Goal: Information Seeking & Learning: Learn about a topic

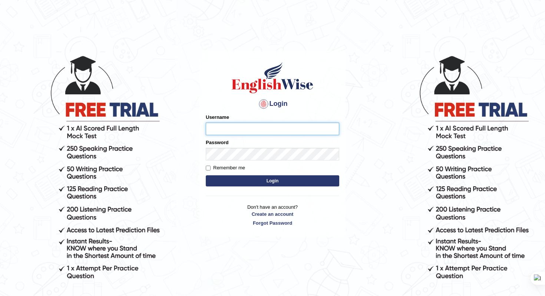
click at [242, 123] on input "Username" at bounding box center [273, 128] width 134 height 13
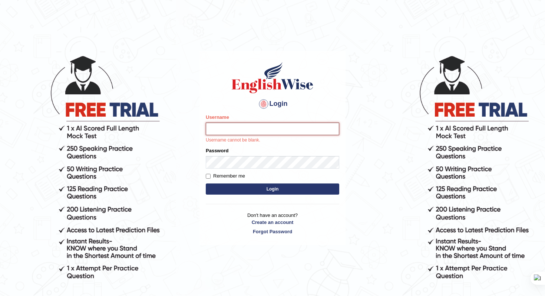
type input "Daksh_599"
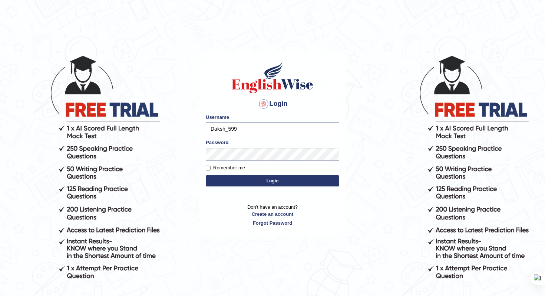
click at [287, 183] on button "Login" at bounding box center [273, 180] width 134 height 11
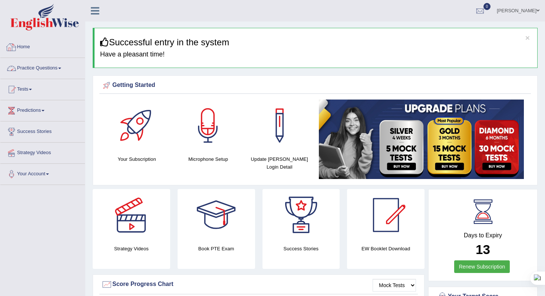
click at [66, 69] on link "Practice Questions" at bounding box center [42, 67] width 85 height 19
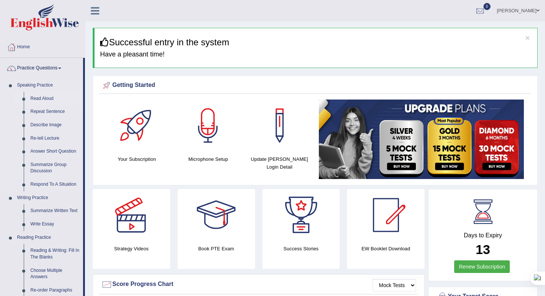
click at [45, 98] on link "Read Aloud" at bounding box center [55, 98] width 56 height 13
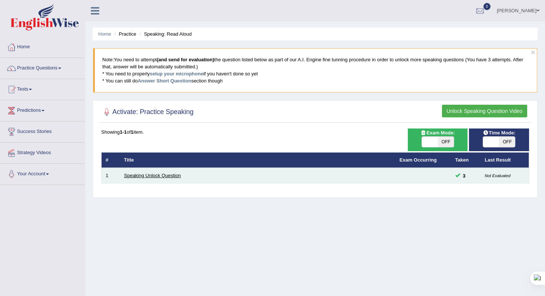
click at [154, 176] on link "Speaking Unlock Question" at bounding box center [152, 175] width 57 height 6
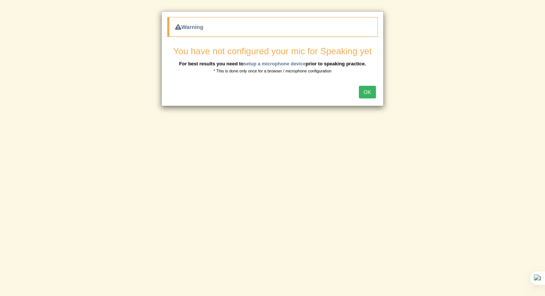
click at [372, 90] on button "OK" at bounding box center [367, 92] width 17 height 13
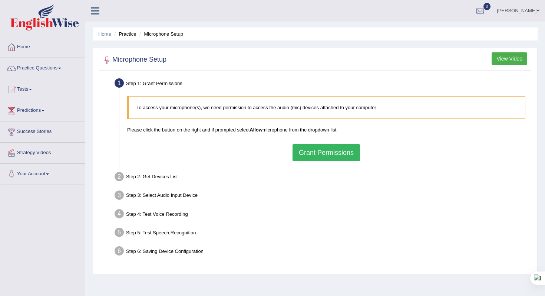
click at [305, 148] on button "Grant Permissions" at bounding box center [326, 152] width 67 height 17
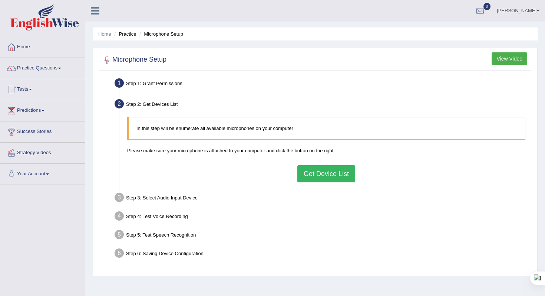
click at [324, 182] on div "In this step will be enumerate all available microphones on your computer Pleas…" at bounding box center [326, 149] width 406 height 72
click at [324, 172] on button "Get Device List" at bounding box center [326, 173] width 58 height 17
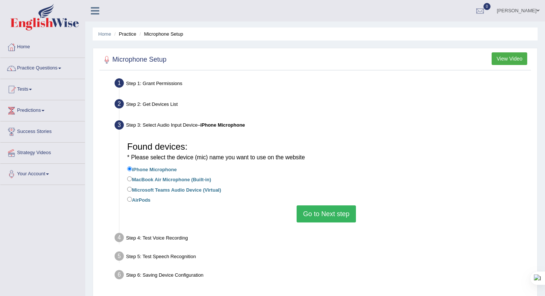
click at [319, 218] on button "Go to Next step" at bounding box center [326, 213] width 59 height 17
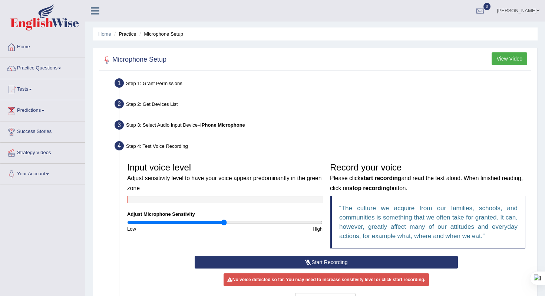
click at [335, 256] on button "Start Recording" at bounding box center [326, 262] width 263 height 13
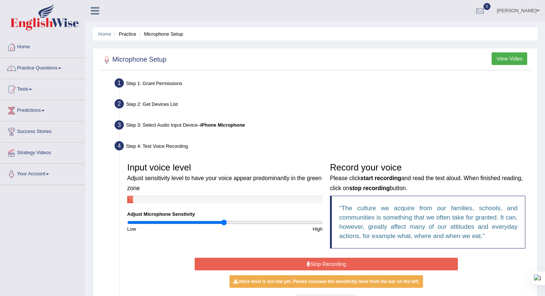
click at [331, 268] on button "Stop Recording" at bounding box center [326, 263] width 263 height 13
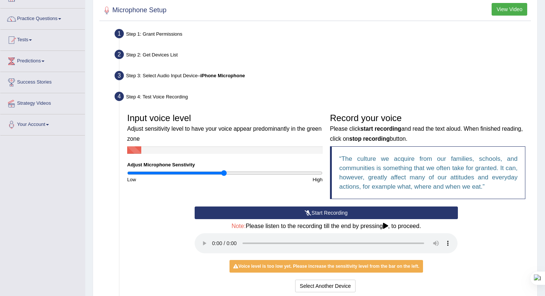
scroll to position [49, 0]
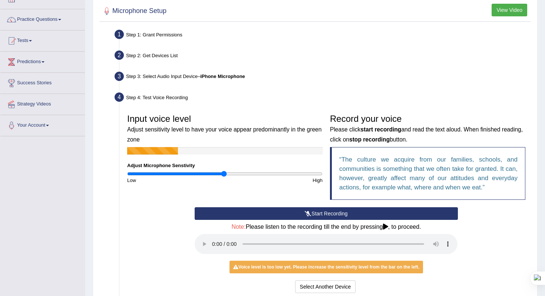
click at [326, 214] on button "Start Recording" at bounding box center [326, 213] width 263 height 13
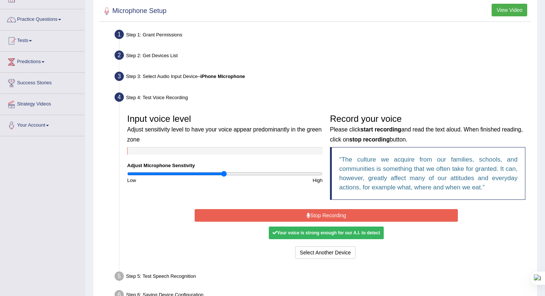
click at [360, 215] on button "Stop Recording" at bounding box center [326, 215] width 263 height 13
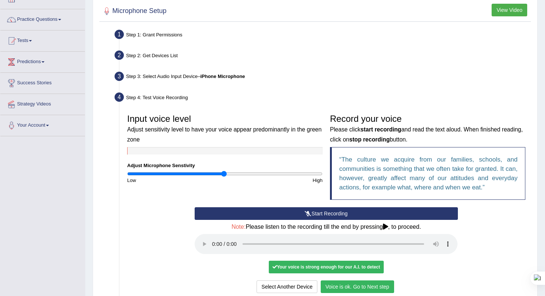
click at [302, 266] on div "Your voice is strong enough for our A.I. to detect" at bounding box center [326, 266] width 115 height 13
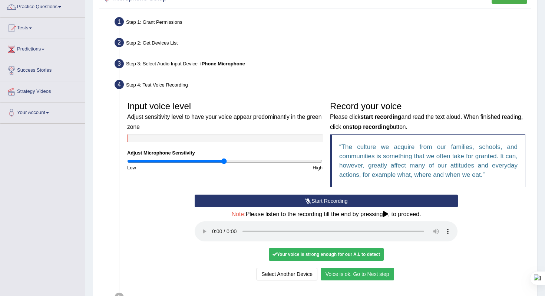
scroll to position [63, 0]
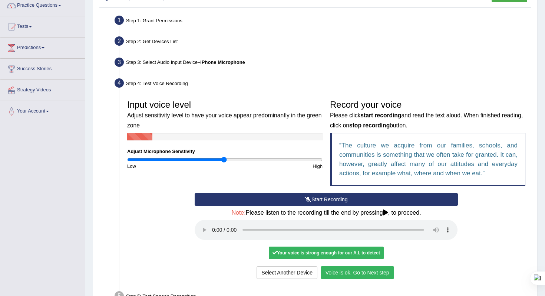
click at [333, 273] on button "Voice is ok. Go to Next step" at bounding box center [357, 272] width 73 height 13
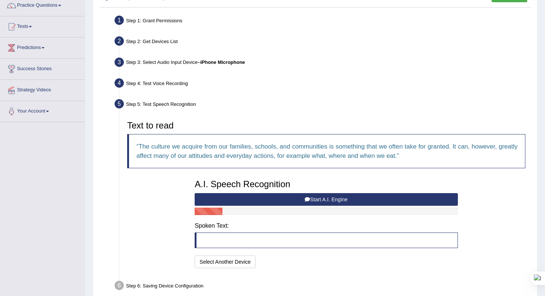
click at [299, 199] on button "Start A.I. Engine" at bounding box center [326, 199] width 263 height 13
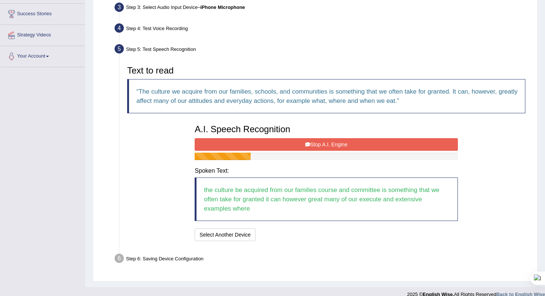
scroll to position [118, 0]
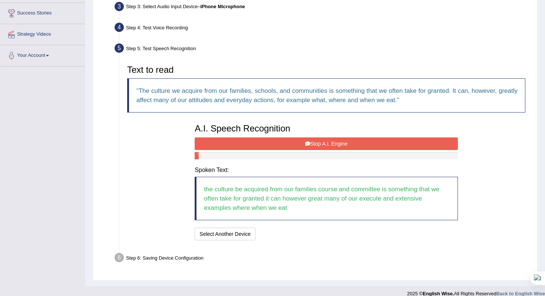
click at [330, 144] on button "Stop A.I. Engine" at bounding box center [326, 143] width 263 height 13
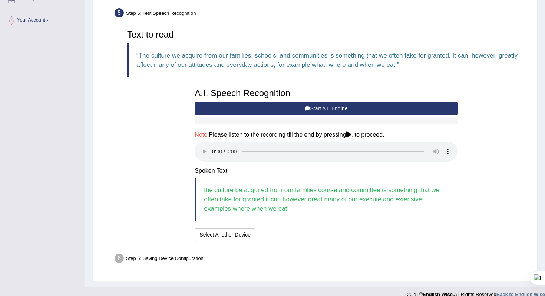
scroll to position [157, 0]
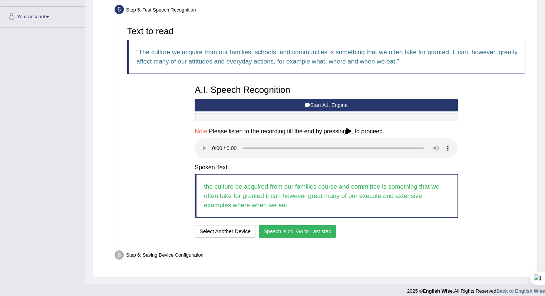
click at [275, 230] on button "Speech is ok. Go to Last step" at bounding box center [298, 231] width 78 height 13
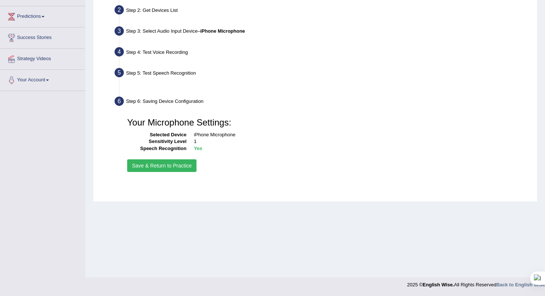
scroll to position [94, 0]
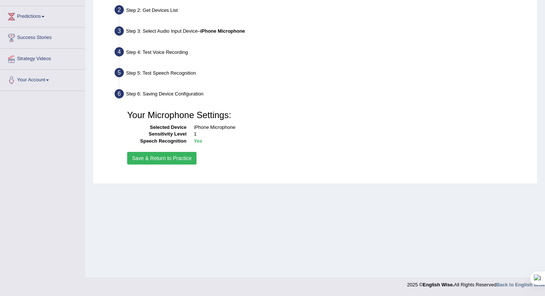
click at [151, 161] on button "Save & Return to Practice" at bounding box center [161, 158] width 69 height 13
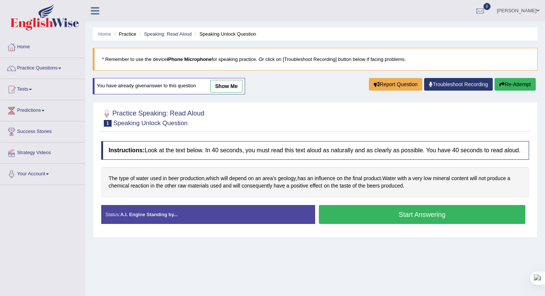
click at [138, 127] on div at bounding box center [315, 117] width 428 height 23
click at [142, 115] on h2 "Practice Speaking: Read Aloud 1 Speaking Unlock Question" at bounding box center [152, 117] width 103 height 19
click at [142, 125] on small "Speaking Unlock Question" at bounding box center [150, 122] width 74 height 7
click at [389, 218] on button "Start Answering" at bounding box center [422, 214] width 207 height 19
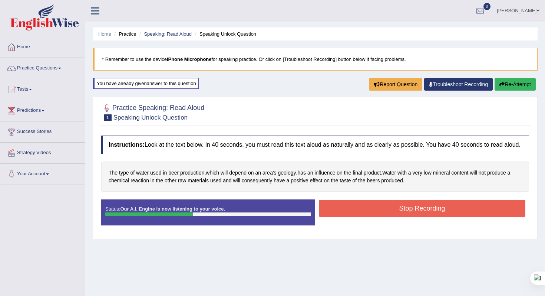
click at [389, 217] on button "Stop Recording" at bounding box center [422, 208] width 207 height 17
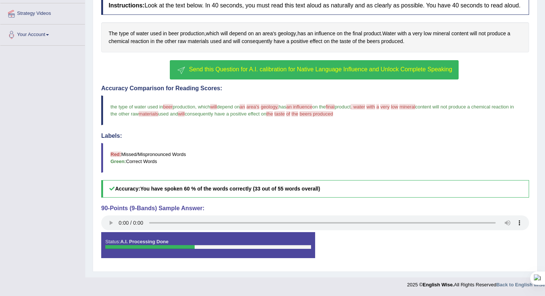
scroll to position [146, 0]
click at [227, 67] on span "Send this Question for A.I. calibration for Native Language Influence and Unloc…" at bounding box center [320, 69] width 263 height 6
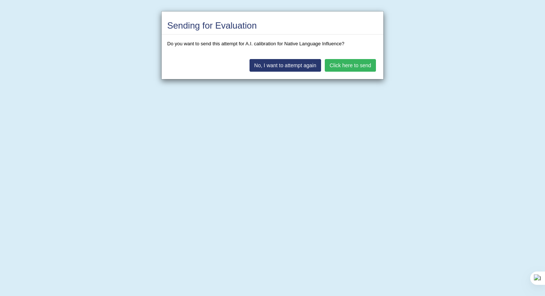
click at [350, 65] on button "Click here to send" at bounding box center [350, 65] width 51 height 13
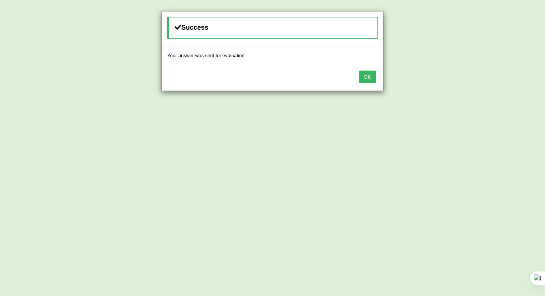
click at [370, 76] on button "OK" at bounding box center [367, 76] width 17 height 13
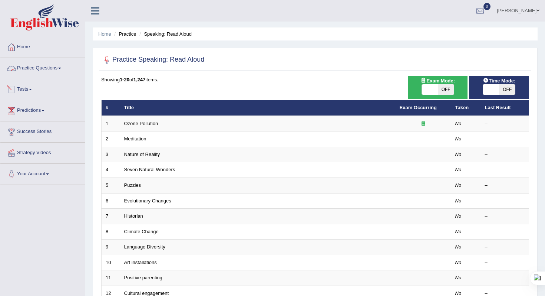
click at [67, 68] on link "Practice Questions" at bounding box center [42, 67] width 85 height 19
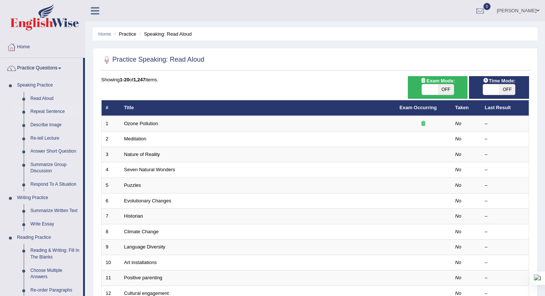
click at [52, 109] on link "Repeat Sentence" at bounding box center [55, 111] width 56 height 13
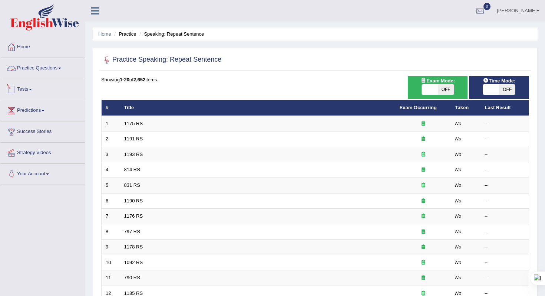
click at [61, 68] on link "Practice Questions" at bounding box center [42, 67] width 85 height 19
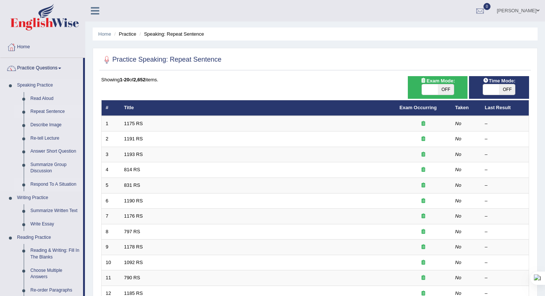
click at [53, 187] on link "Respond To A Situation" at bounding box center [55, 184] width 56 height 13
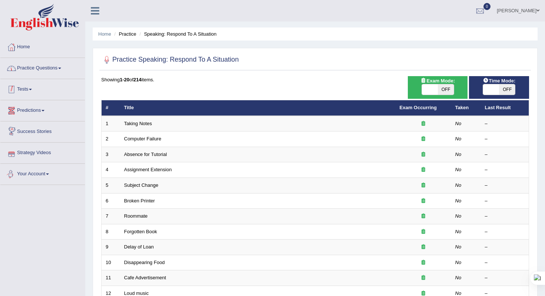
click at [61, 69] on span at bounding box center [59, 67] width 3 height 1
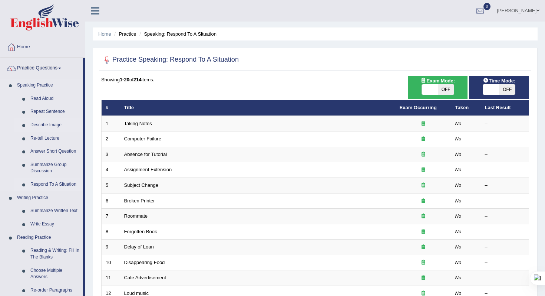
click at [49, 126] on link "Describe Image" at bounding box center [55, 124] width 56 height 13
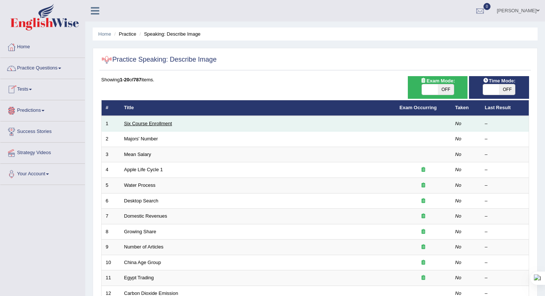
click at [141, 123] on link "Six Course Enrollment" at bounding box center [148, 124] width 48 height 6
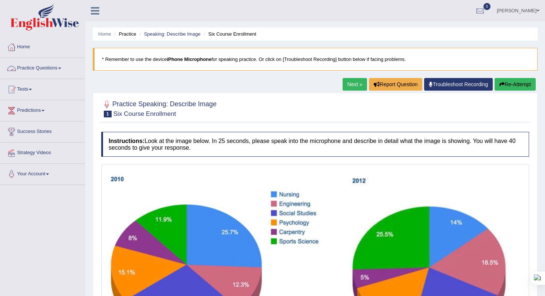
click at [63, 67] on link "Practice Questions" at bounding box center [42, 67] width 85 height 19
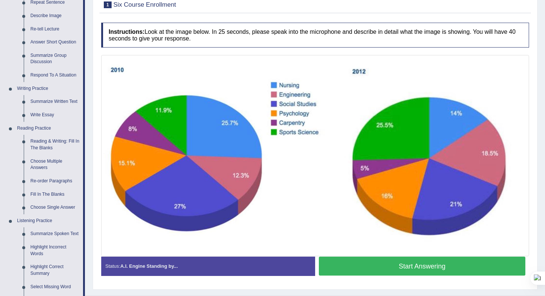
scroll to position [115, 0]
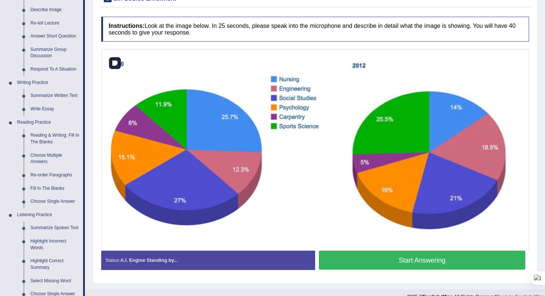
click at [349, 211] on img at bounding box center [315, 149] width 424 height 197
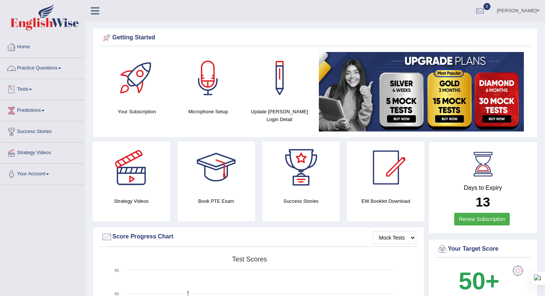
click at [65, 65] on link "Practice Questions" at bounding box center [42, 67] width 85 height 19
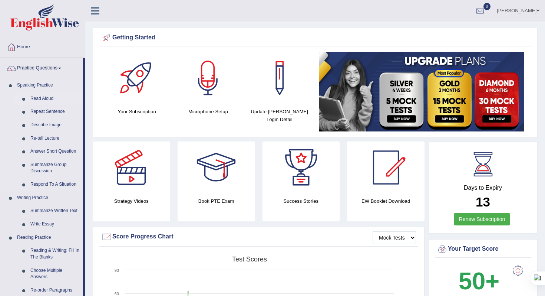
click at [50, 98] on link "Read Aloud" at bounding box center [55, 98] width 56 height 13
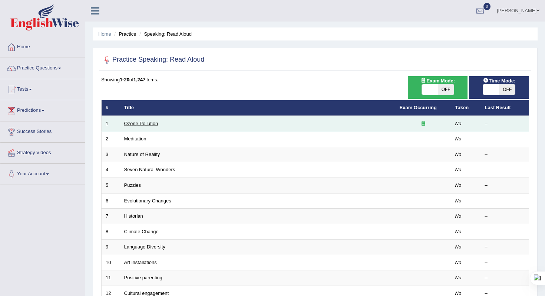
click at [151, 125] on link "Ozone Pollution" at bounding box center [141, 124] width 34 height 6
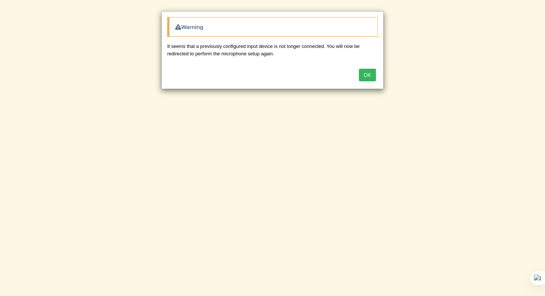
click at [367, 72] on button "OK" at bounding box center [367, 75] width 17 height 13
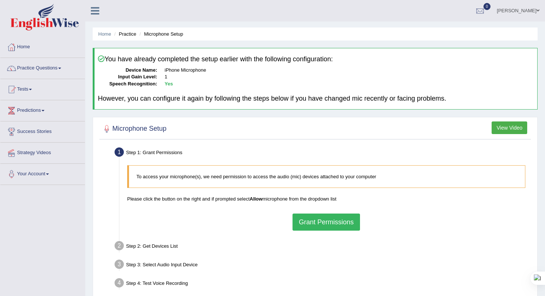
click at [330, 223] on button "Grant Permissions" at bounding box center [326, 221] width 67 height 17
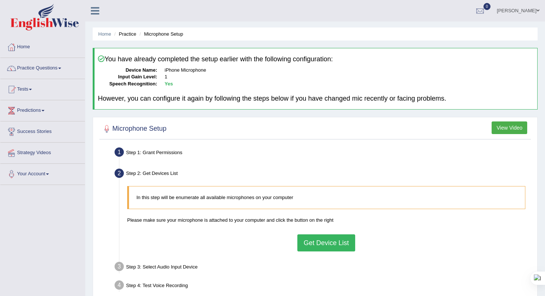
click at [312, 243] on button "Get Device List" at bounding box center [326, 242] width 58 height 17
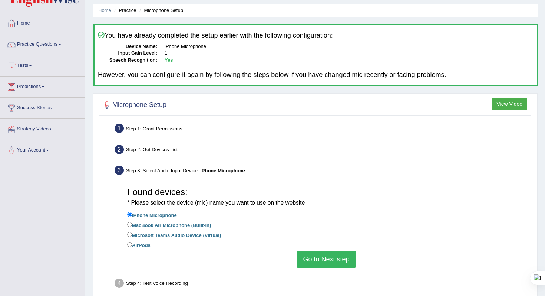
scroll to position [24, 0]
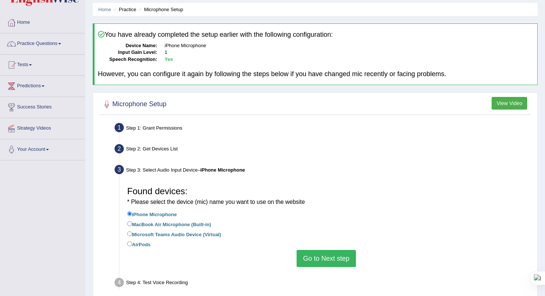
click at [143, 248] on li "AirPods" at bounding box center [326, 245] width 398 height 10
click at [142, 241] on label "AirPods" at bounding box center [138, 244] width 23 height 8
click at [132, 241] on input "AirPods" at bounding box center [129, 243] width 5 height 5
radio input "true"
click at [338, 257] on button "Go to Next step" at bounding box center [326, 258] width 59 height 17
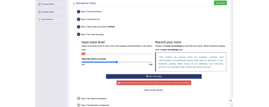
scroll to position [161, 0]
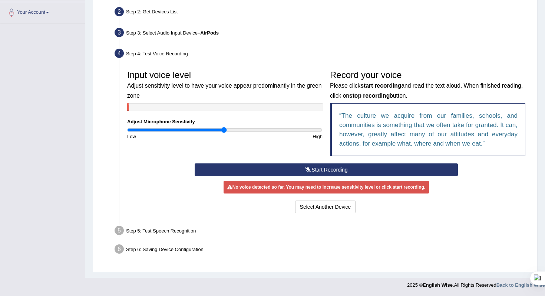
click at [327, 172] on button "Start Recording" at bounding box center [326, 169] width 263 height 13
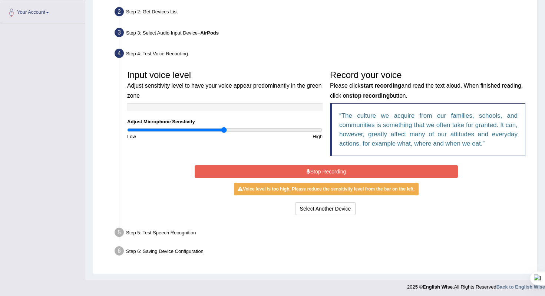
drag, startPoint x: 327, startPoint y: 171, endPoint x: 321, endPoint y: 171, distance: 5.9
click at [326, 171] on button "Stop Recording" at bounding box center [326, 171] width 263 height 13
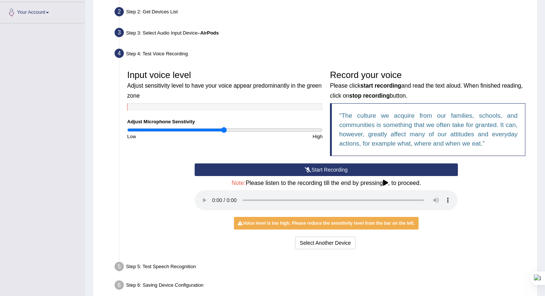
click at [320, 167] on button "Start Recording" at bounding box center [326, 169] width 263 height 13
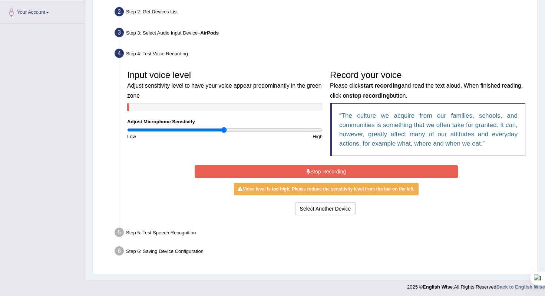
click at [319, 167] on button "Stop Recording" at bounding box center [326, 171] width 263 height 13
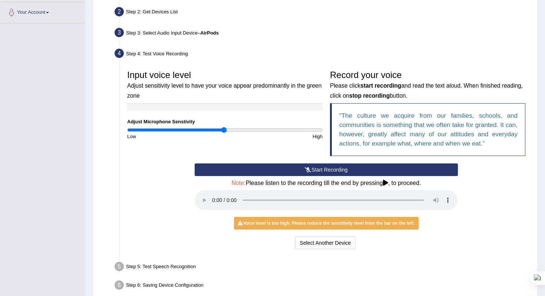
click at [319, 167] on button "Start Recording" at bounding box center [326, 169] width 263 height 13
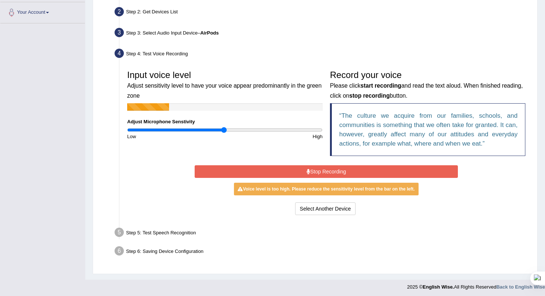
click at [300, 173] on button "Stop Recording" at bounding box center [326, 171] width 263 height 13
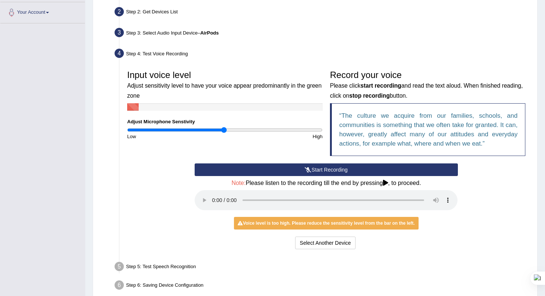
click at [178, 123] on label "Adjust Microphone Senstivity" at bounding box center [161, 121] width 68 height 7
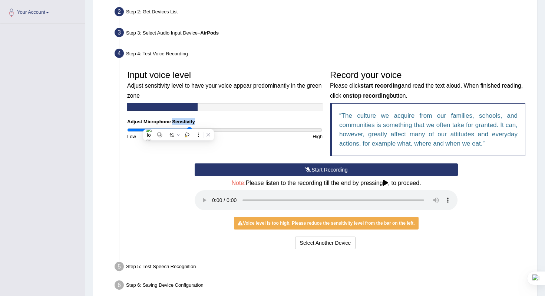
type input "0.64"
click at [190, 127] on input "range" at bounding box center [224, 130] width 195 height 6
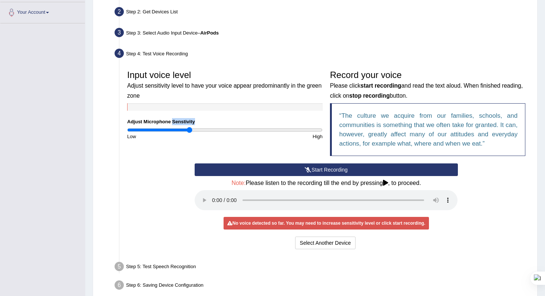
click at [328, 168] on button "Start Recording" at bounding box center [326, 169] width 263 height 13
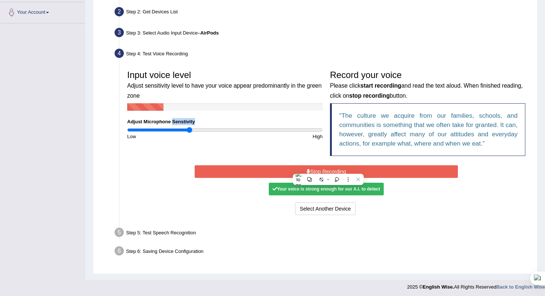
click at [328, 168] on button "Stop Recording" at bounding box center [326, 171] width 263 height 13
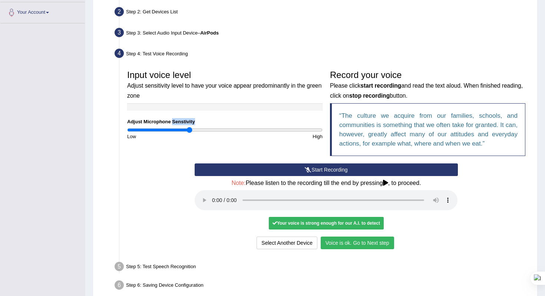
click at [342, 244] on button "Voice is ok. Go to Next step" at bounding box center [357, 242] width 73 height 13
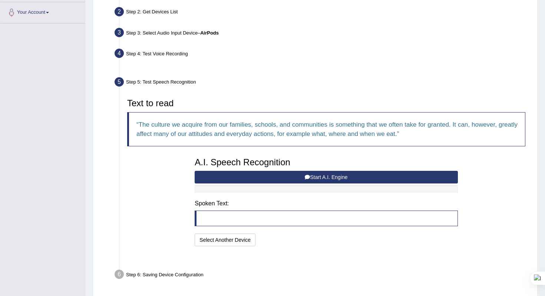
click at [342, 167] on h3 "A.I. Speech Recognition" at bounding box center [326, 162] width 263 height 10
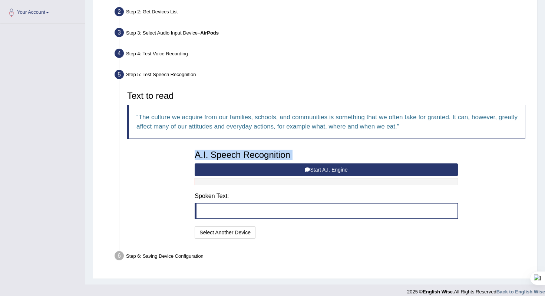
click at [329, 171] on button "Start A.I. Engine" at bounding box center [326, 169] width 263 height 13
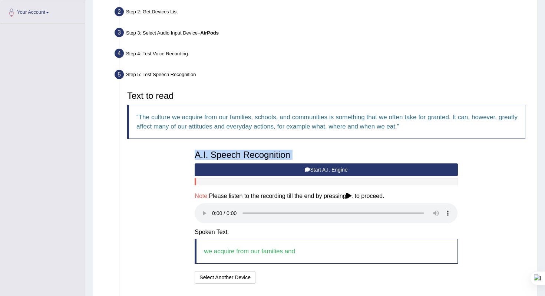
click at [316, 164] on button "Start A.I. Engine" at bounding box center [326, 169] width 263 height 13
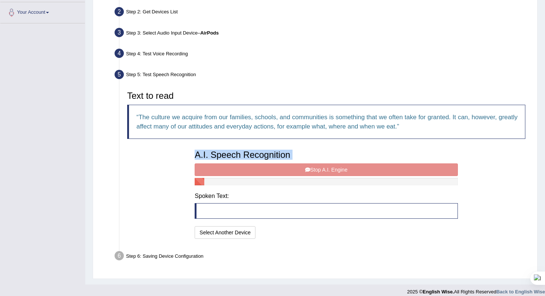
click at [317, 162] on div "A.I. Speech Recognition Start A.I. Engine Stop A.I. Engine Note: Please listen …" at bounding box center [326, 193] width 270 height 94
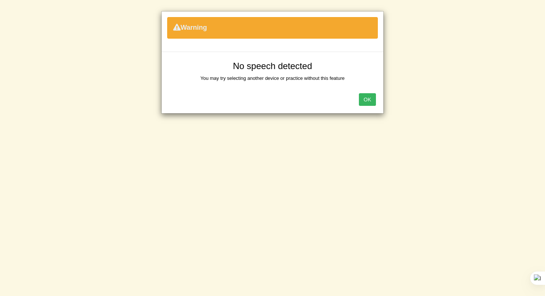
click at [370, 104] on button "OK" at bounding box center [367, 99] width 17 height 13
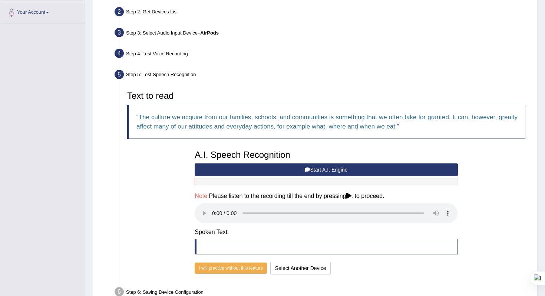
click at [320, 174] on button "Start A.I. Engine" at bounding box center [326, 169] width 263 height 13
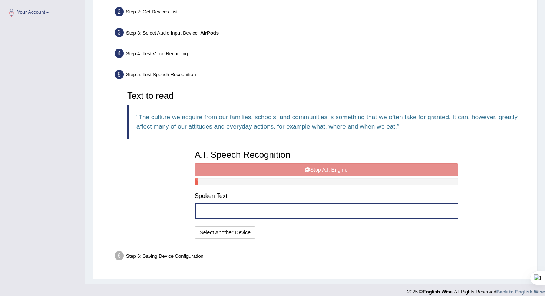
click at [320, 166] on div "A.I. Speech Recognition Start A.I. Engine Stop A.I. Engine Note: Please listen …" at bounding box center [326, 193] width 270 height 94
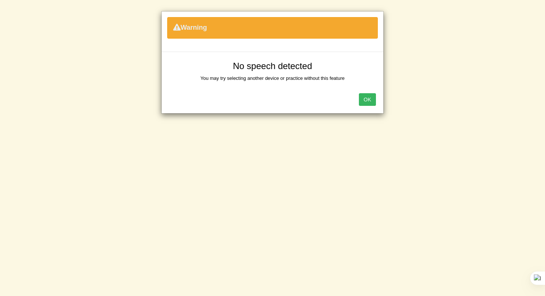
click at [374, 101] on button "OK" at bounding box center [367, 99] width 17 height 13
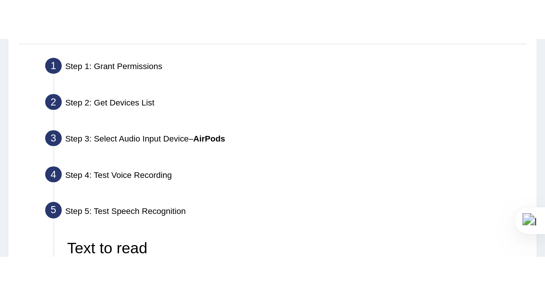
scroll to position [158, 0]
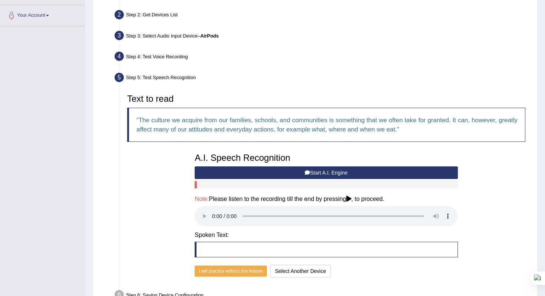
click at [317, 171] on button "Start A.I. Engine" at bounding box center [326, 172] width 263 height 13
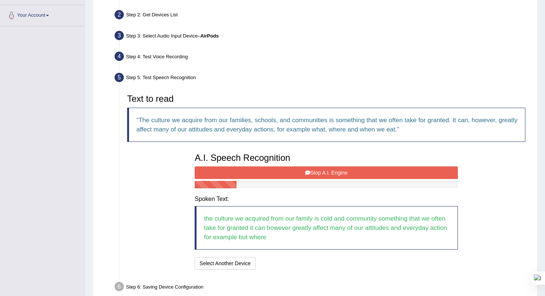
click at [317, 171] on button "Stop A.I. Engine" at bounding box center [326, 172] width 263 height 13
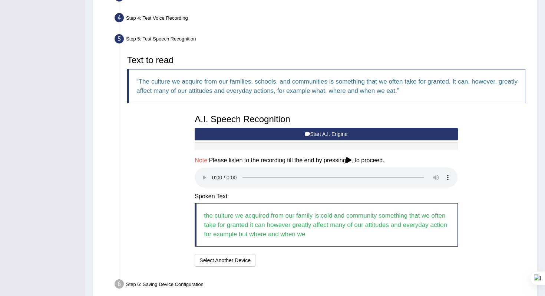
scroll to position [232, 0]
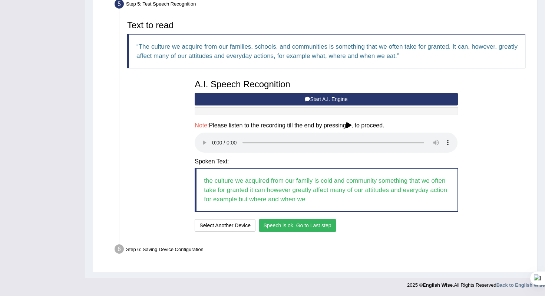
click at [303, 228] on button "Speech is ok. Go to Last step" at bounding box center [298, 225] width 78 height 13
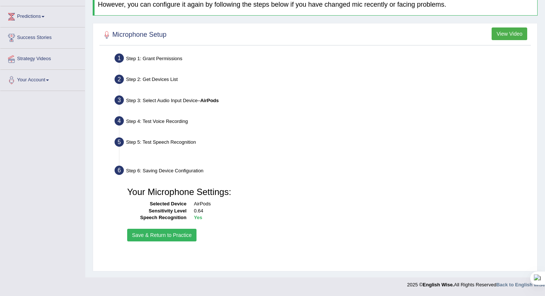
scroll to position [94, 0]
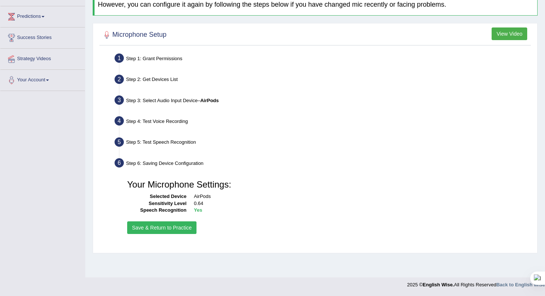
click at [168, 229] on button "Save & Return to Practice" at bounding box center [161, 227] width 69 height 13
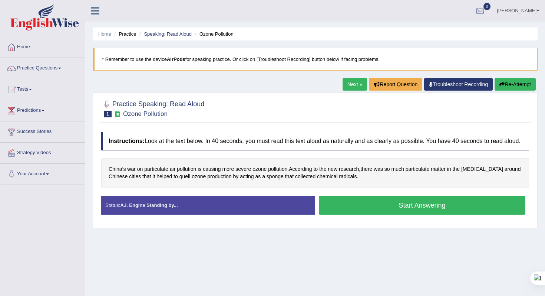
click at [370, 214] on button "Start Answering" at bounding box center [422, 204] width 207 height 19
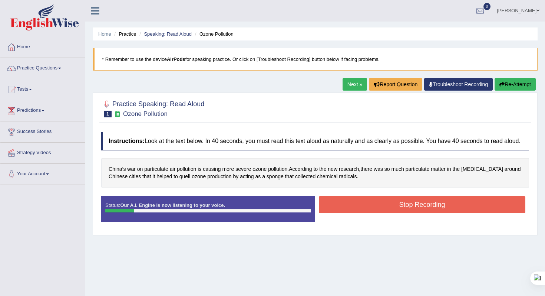
click at [370, 213] on button "Stop Recording" at bounding box center [422, 204] width 207 height 17
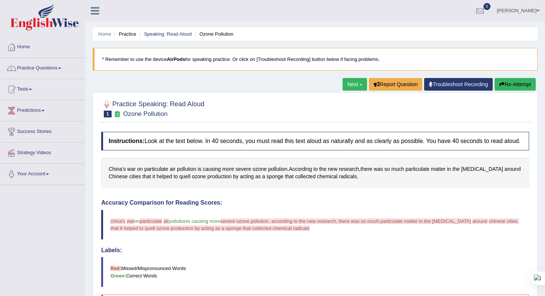
click at [346, 83] on link "Next »" at bounding box center [355, 84] width 24 height 13
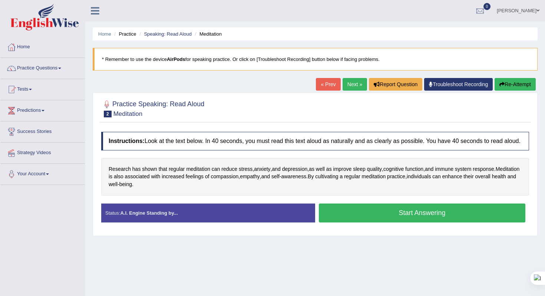
click at [356, 222] on button "Start Answering" at bounding box center [422, 212] width 207 height 19
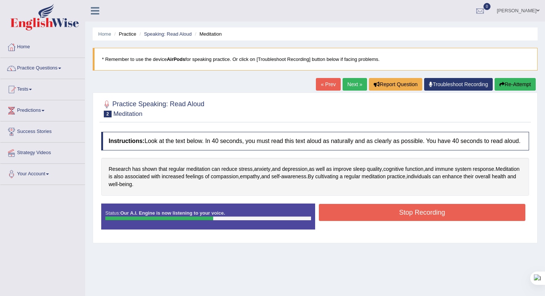
click at [356, 221] on button "Stop Recording" at bounding box center [422, 212] width 207 height 17
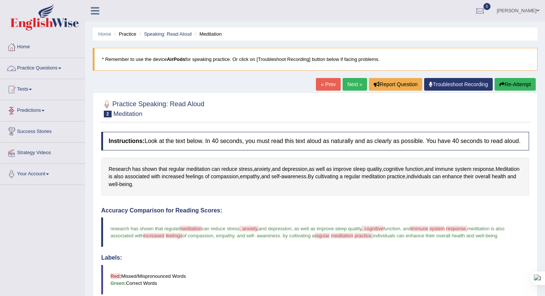
click at [39, 66] on link "Practice Questions" at bounding box center [42, 67] width 85 height 19
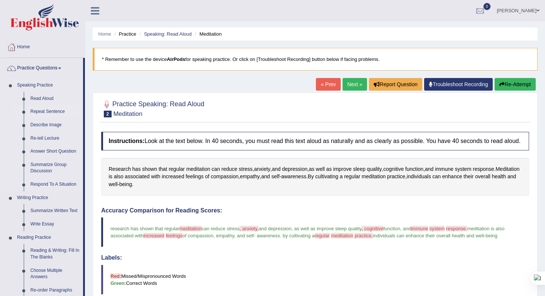
click at [40, 110] on link "Repeat Sentence" at bounding box center [55, 111] width 56 height 13
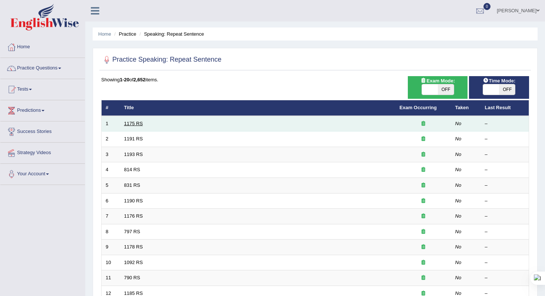
click at [140, 122] on link "1175 RS" at bounding box center [133, 124] width 19 height 6
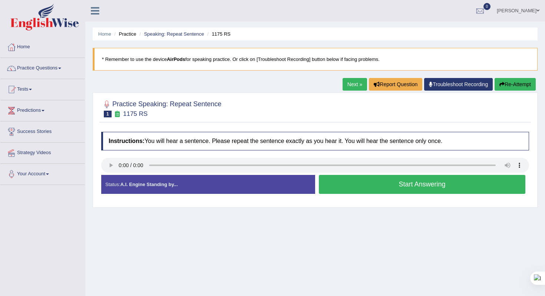
click at [382, 182] on button "Start Answering" at bounding box center [422, 184] width 207 height 19
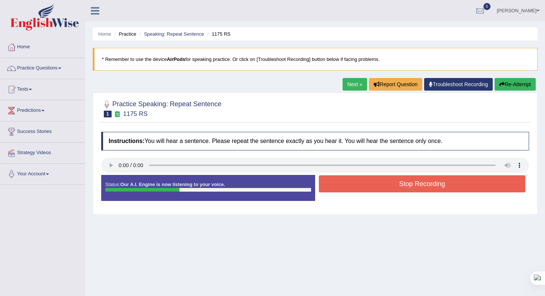
click at [382, 182] on button "Stop Recording" at bounding box center [422, 183] width 207 height 17
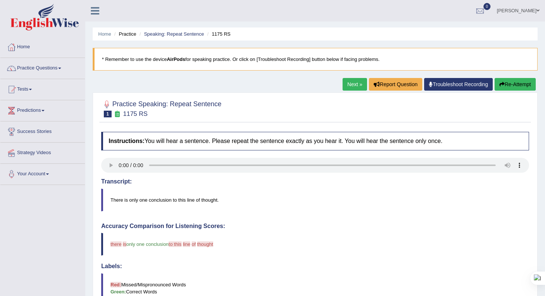
click at [352, 82] on link "Next »" at bounding box center [355, 84] width 24 height 13
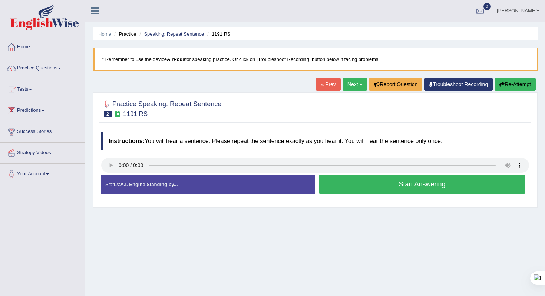
click at [378, 180] on button "Start Answering" at bounding box center [422, 184] width 207 height 19
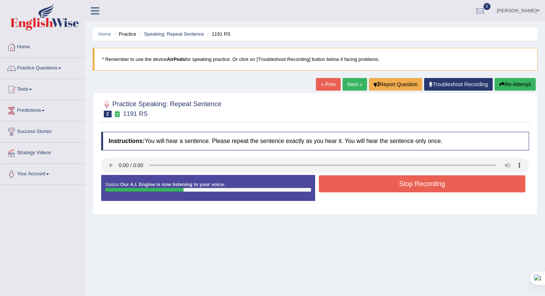
click at [378, 180] on button "Stop Recording" at bounding box center [422, 183] width 207 height 17
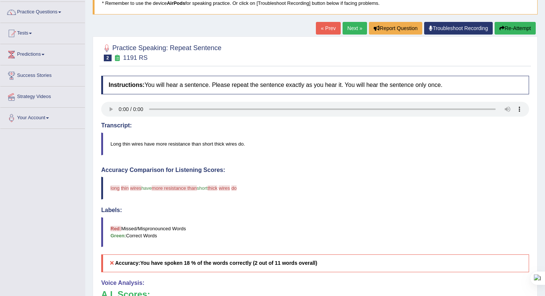
scroll to position [57, 0]
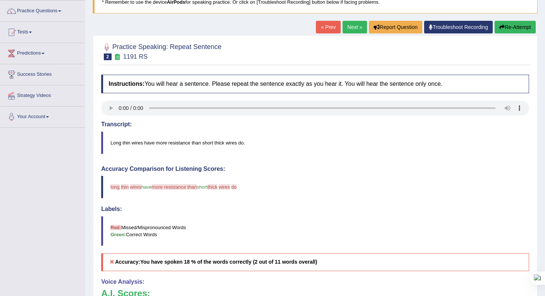
click at [350, 24] on link "Next »" at bounding box center [355, 27] width 24 height 13
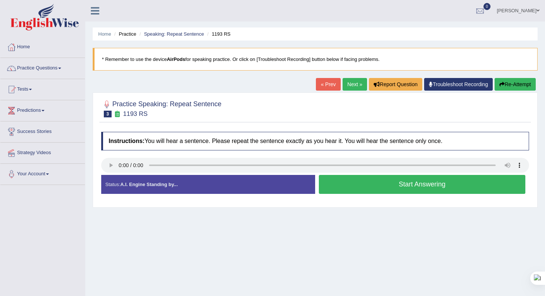
click at [374, 181] on button "Start Answering" at bounding box center [422, 184] width 207 height 19
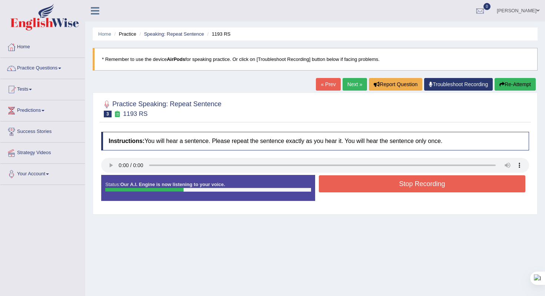
click at [395, 183] on button "Stop Recording" at bounding box center [422, 183] width 207 height 17
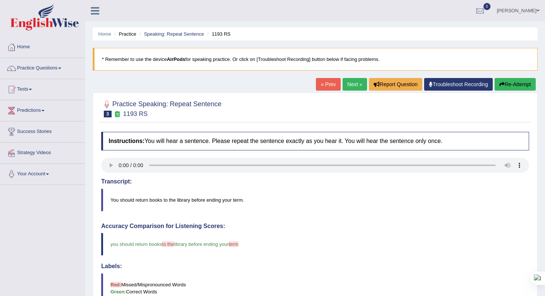
click at [350, 88] on link "Next »" at bounding box center [355, 84] width 24 height 13
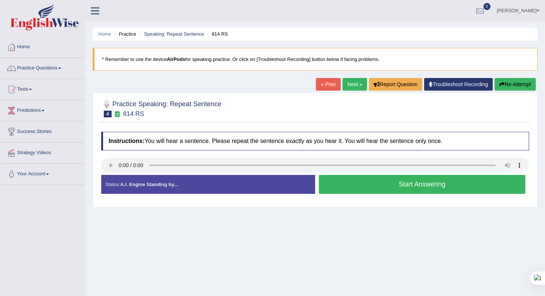
click at [378, 183] on button "Start Answering" at bounding box center [422, 184] width 207 height 19
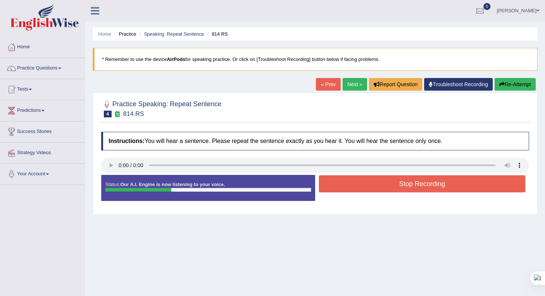
click at [396, 180] on button "Stop Recording" at bounding box center [422, 183] width 207 height 17
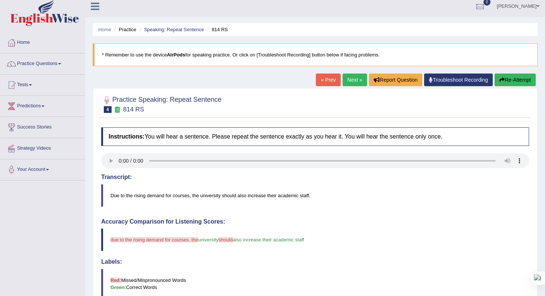
scroll to position [1, 0]
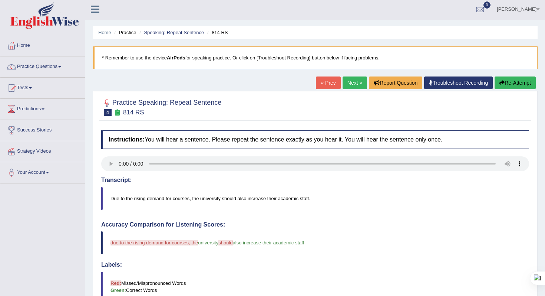
click at [356, 78] on link "Next »" at bounding box center [355, 82] width 24 height 13
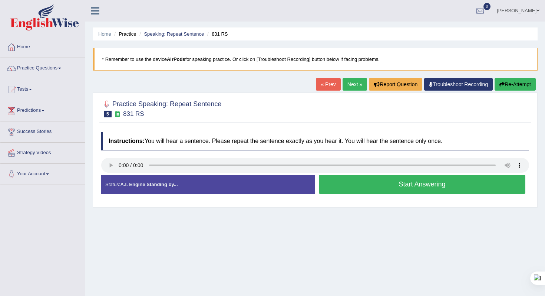
click at [366, 186] on button "Start Answering" at bounding box center [422, 184] width 207 height 19
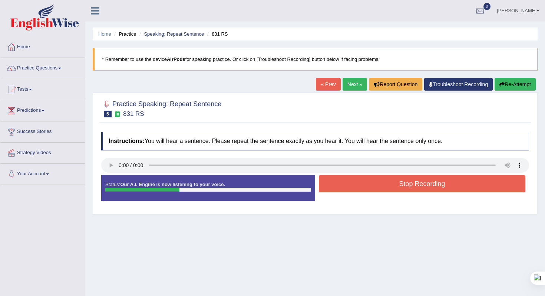
click at [366, 184] on button "Stop Recording" at bounding box center [422, 183] width 207 height 17
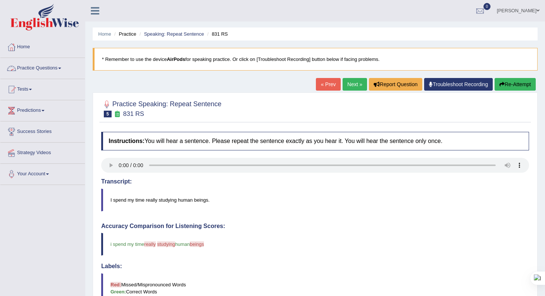
click at [66, 66] on link "Practice Questions" at bounding box center [42, 67] width 85 height 19
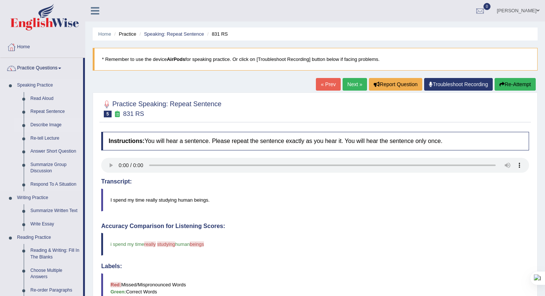
click at [56, 124] on link "Describe Image" at bounding box center [55, 124] width 56 height 13
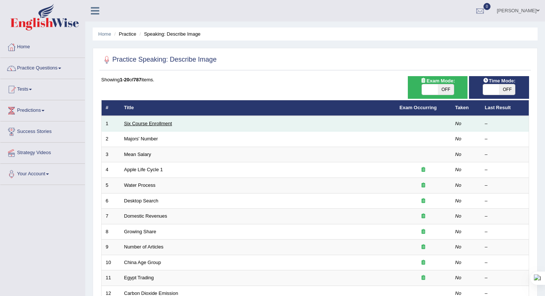
click at [149, 125] on link "Six Course Enrollment" at bounding box center [148, 124] width 48 height 6
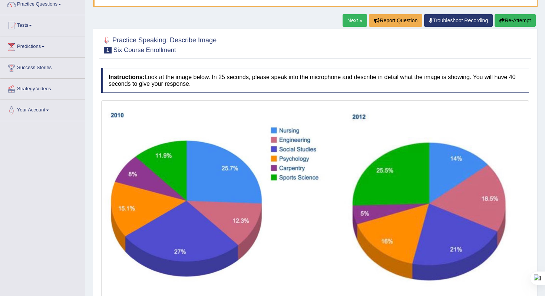
scroll to position [127, 0]
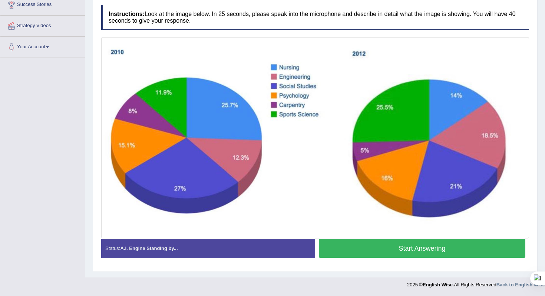
click at [393, 250] on button "Start Answering" at bounding box center [422, 247] width 207 height 19
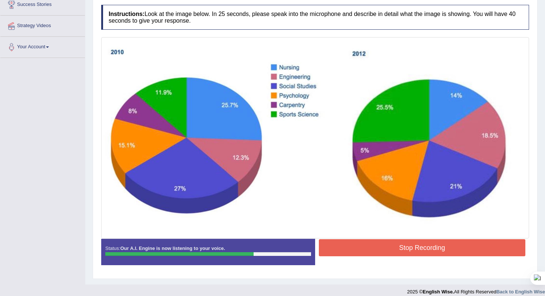
click at [393, 250] on button "Stop Recording" at bounding box center [422, 247] width 207 height 17
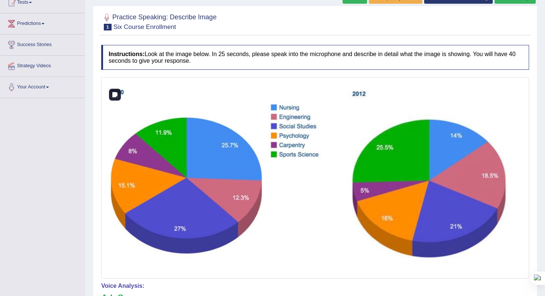
scroll to position [83, 0]
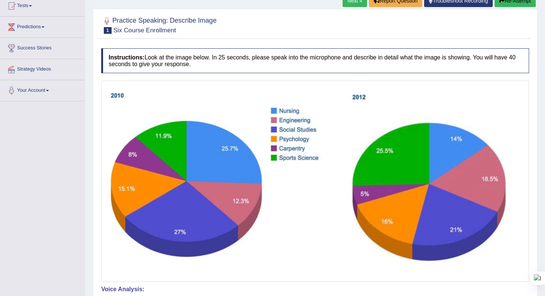
click at [350, 4] on link "Next »" at bounding box center [355, 0] width 24 height 13
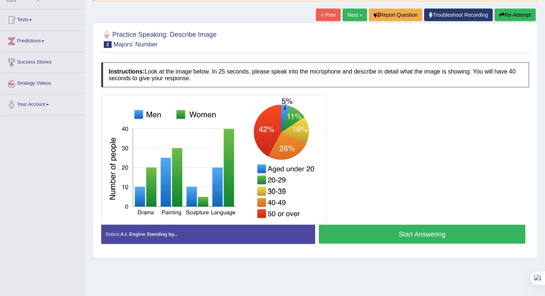
scroll to position [94, 0]
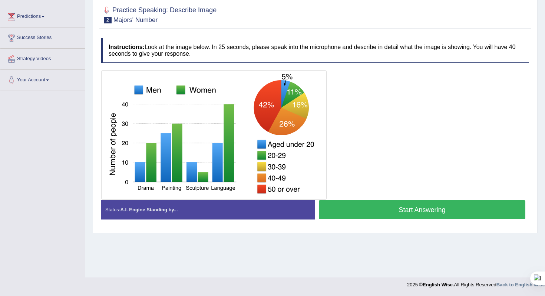
click at [359, 213] on button "Start Answering" at bounding box center [422, 209] width 207 height 19
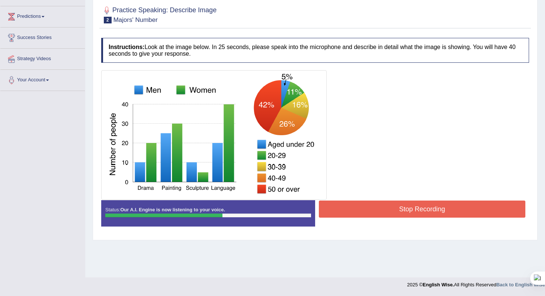
click at [359, 213] on button "Stop Recording" at bounding box center [422, 208] width 207 height 17
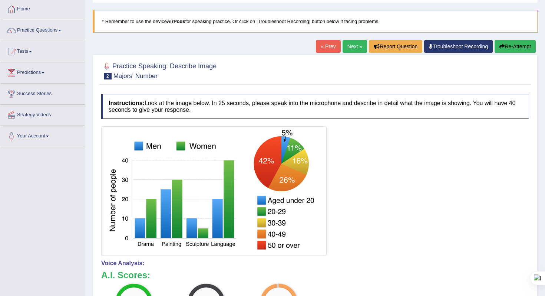
scroll to position [0, 0]
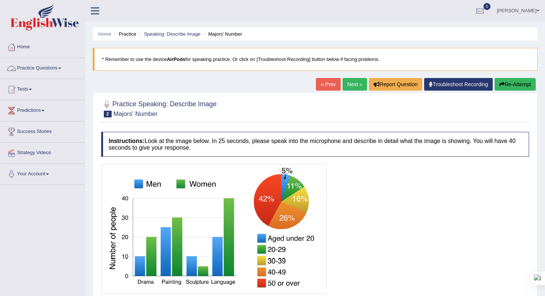
click at [67, 68] on link "Practice Questions" at bounding box center [42, 67] width 85 height 19
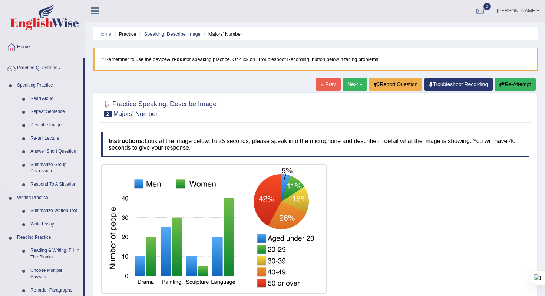
click at [51, 184] on link "Respond To A Situation" at bounding box center [55, 184] width 56 height 13
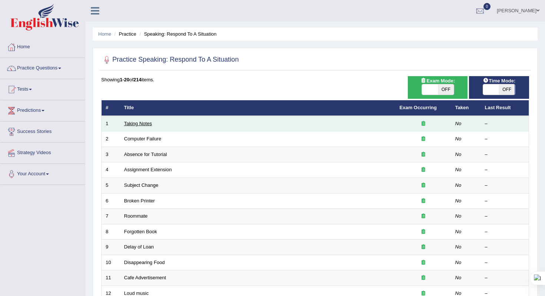
click at [146, 123] on link "Taking Notes" at bounding box center [138, 124] width 28 height 6
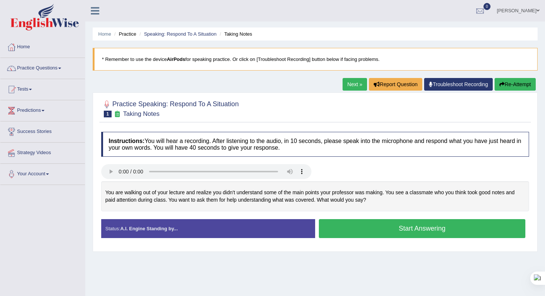
click at [382, 232] on button "Start Answering" at bounding box center [422, 228] width 207 height 19
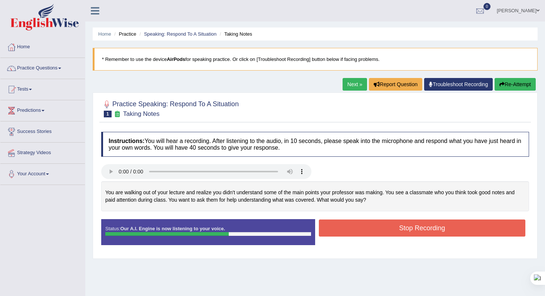
click at [382, 230] on button "Stop Recording" at bounding box center [422, 227] width 207 height 17
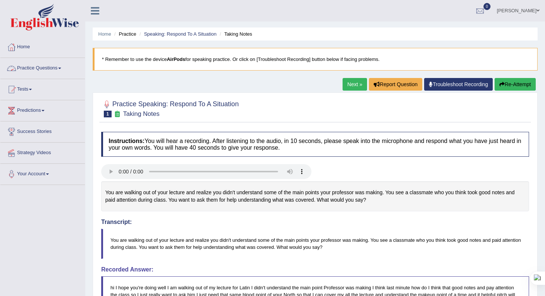
click at [64, 65] on link "Practice Questions" at bounding box center [42, 67] width 85 height 19
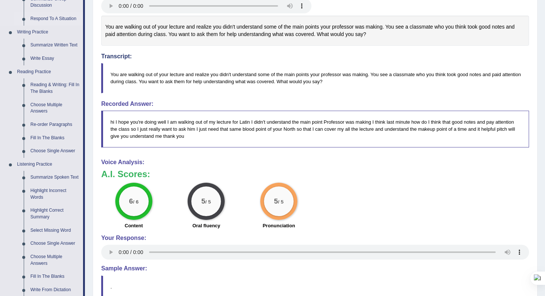
scroll to position [167, 0]
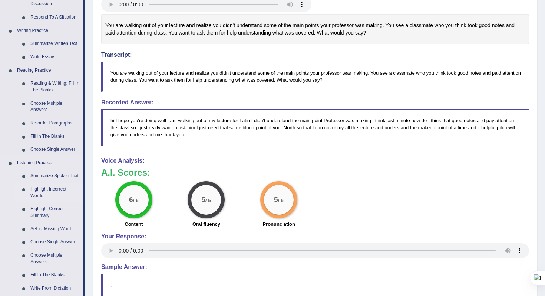
click at [50, 198] on link "Highlight Incorrect Words" at bounding box center [55, 192] width 56 height 20
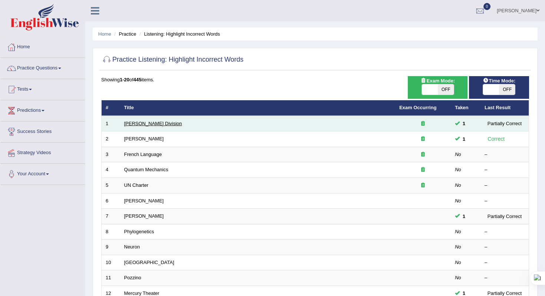
click at [135, 125] on link "Ward Division" at bounding box center [153, 124] width 58 height 6
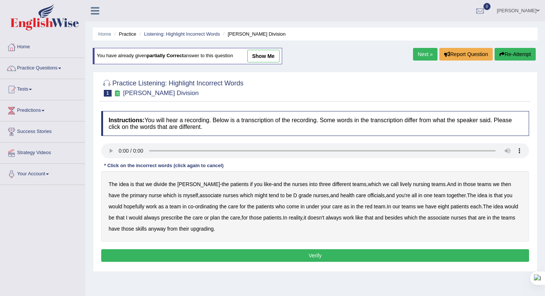
click at [400, 184] on b "lively" at bounding box center [405, 184] width 11 height 6
click at [107, 182] on div "The idea is that we divide the ward - the patients if you like - and the nurses…" at bounding box center [315, 206] width 428 height 70
click at [419, 188] on div "The idea is that we divide the ward - the patients if you like - and the nurses…" at bounding box center [315, 206] width 428 height 70
click at [255, 193] on b "might" at bounding box center [261, 195] width 13 height 6
click at [399, 217] on b "besides" at bounding box center [394, 217] width 18 height 6
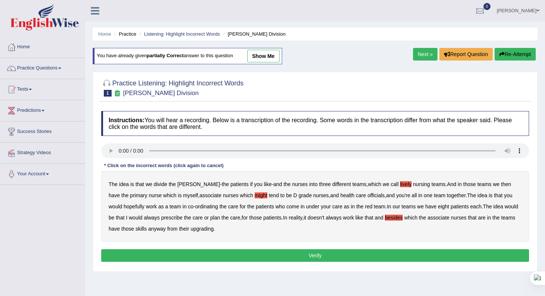
click at [202, 228] on b "upgrading" at bounding box center [202, 228] width 23 height 6
click at [309, 255] on button "Verify" at bounding box center [315, 255] width 428 height 13
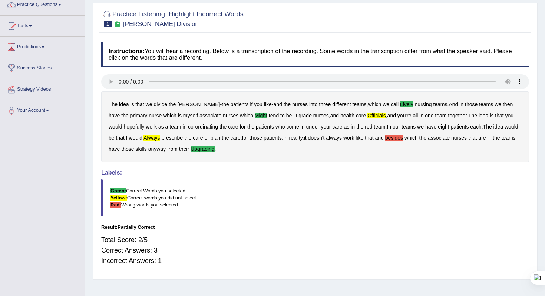
scroll to position [60, 0]
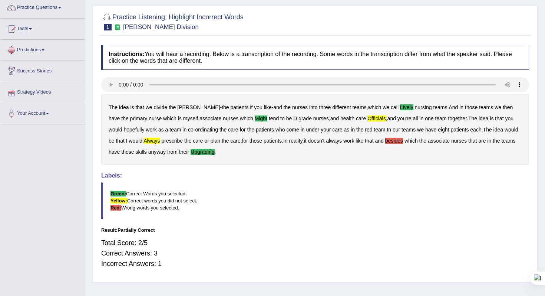
click at [44, 50] on link "Predictions" at bounding box center [42, 49] width 85 height 19
click at [43, 66] on link "Latest Predictions" at bounding box center [48, 66] width 69 height 13
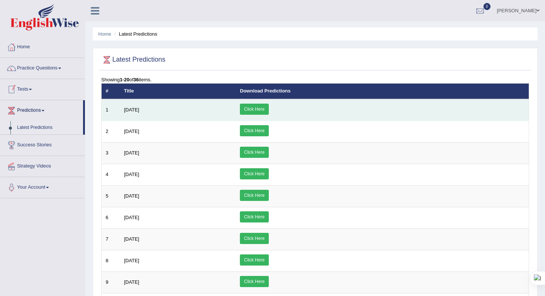
click at [269, 110] on link "Click Here" at bounding box center [254, 108] width 29 height 11
